Goal: Task Accomplishment & Management: Complete application form

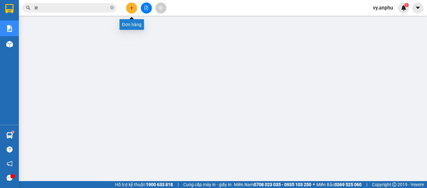
click at [130, 10] on button at bounding box center [131, 8] width 11 height 11
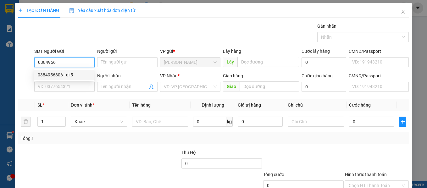
click at [82, 73] on div "0384956806 - dì 5" at bounding box center [64, 74] width 52 height 7
type input "0384956806"
type input "dì 5"
type input "cầu ông tầm"
type input "200.000"
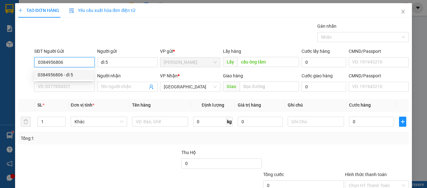
type input "200.000"
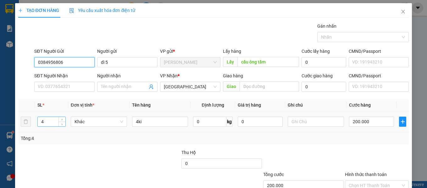
type input "0384956806"
drag, startPoint x: 52, startPoint y: 122, endPoint x: 37, endPoint y: 121, distance: 14.5
click at [38, 121] on input "4" at bounding box center [52, 121] width 28 height 9
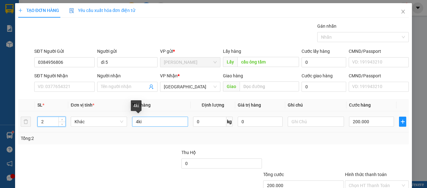
type input "2"
drag, startPoint x: 144, startPoint y: 125, endPoint x: 116, endPoint y: 129, distance: 27.9
click at [116, 129] on tr "2 Khác 4ki 0 kg 0 200.000" at bounding box center [213, 121] width 391 height 21
type input "tlong"
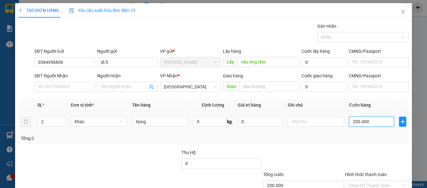
click at [375, 118] on input "200.000" at bounding box center [371, 122] width 45 height 10
type input "1"
type input "10"
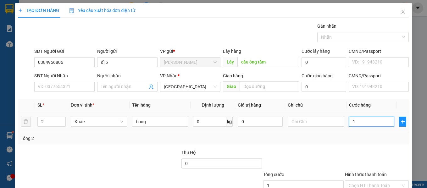
type input "10"
type input "100"
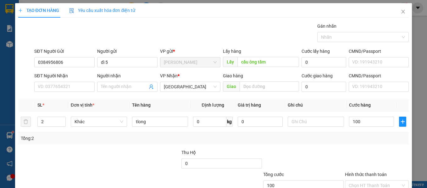
type input "100.000"
click at [379, 153] on div at bounding box center [376, 160] width 65 height 22
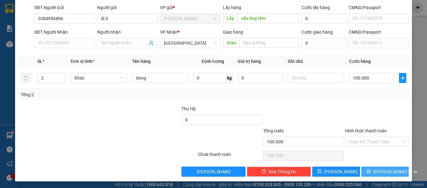
scroll to position [45, 0]
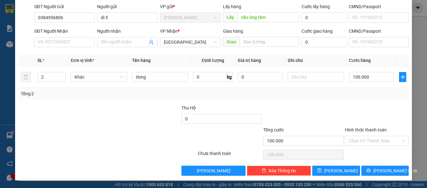
click at [325, 176] on div "TẠO ĐƠN HÀNG Yêu cầu xuất hóa đơn điện tử Transit Pickup Surcharge Ids Transit …" at bounding box center [213, 70] width 397 height 222
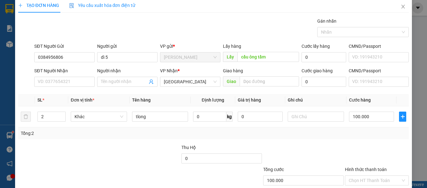
scroll to position [0, 0]
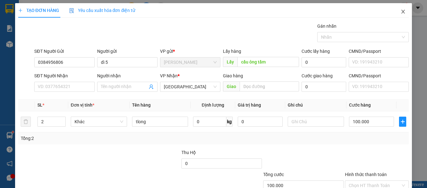
click at [400, 12] on icon "close" at bounding box center [402, 11] width 5 height 5
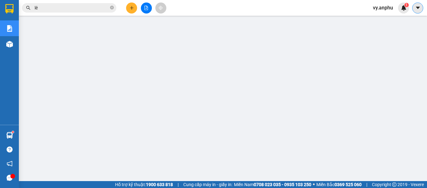
click at [418, 7] on icon "caret-down" at bounding box center [417, 8] width 4 height 2
click at [378, 11] on span "vy.anphu" at bounding box center [383, 8] width 30 height 8
click at [390, 33] on li "Đổi mật khẩu" at bounding box center [387, 30] width 40 height 10
click at [382, 9] on span "vy.anphu" at bounding box center [383, 8] width 30 height 8
click at [388, 21] on span "Đăng xuất" at bounding box center [390, 19] width 26 height 7
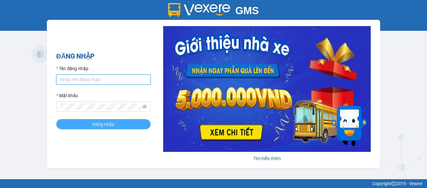
type input "[PERSON_NAME].anphu"
click at [105, 125] on span "Đăng nhập" at bounding box center [103, 124] width 22 height 7
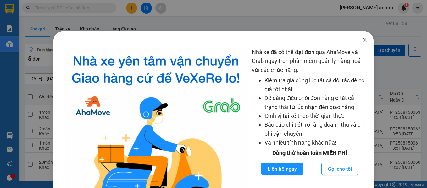
click at [362, 39] on icon "close" at bounding box center [364, 39] width 5 height 5
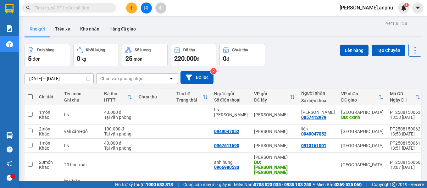
click at [107, 7] on input "text" at bounding box center [72, 7] width 74 height 7
